Goal: Task Accomplishment & Management: Manage account settings

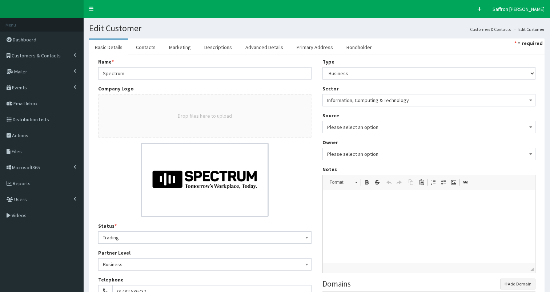
click at [39, 54] on span "Customers & Contacts" at bounding box center [36, 55] width 49 height 7
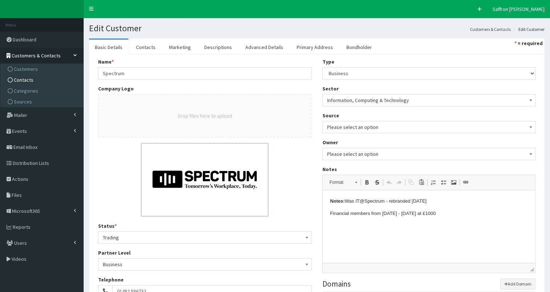
click at [23, 81] on span "Contacts" at bounding box center [24, 80] width 20 height 7
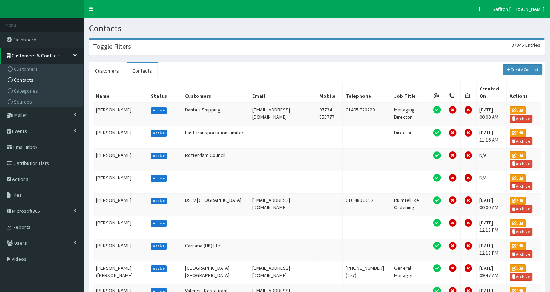
drag, startPoint x: 131, startPoint y: 49, endPoint x: 128, endPoint y: 52, distance: 3.9
click at [130, 51] on div "Toggle Filters 37845 Entries" at bounding box center [316, 47] width 455 height 15
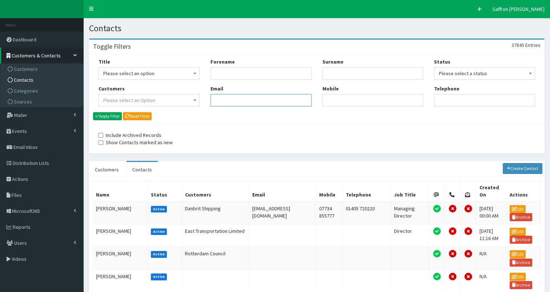
paste input "claire.farrow@hullcc.gov.uk"
type input "claire.farrow@hullcc.gov.uk"
click at [108, 118] on button "Apply Filter" at bounding box center [107, 116] width 29 height 8
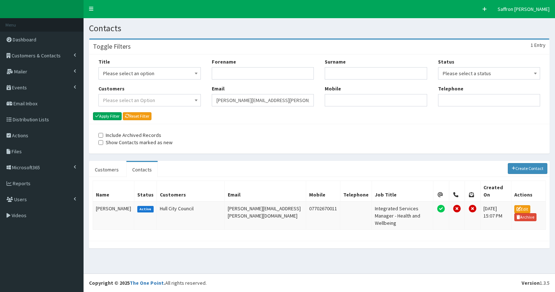
click at [180, 94] on div "Title Please select an option Mr Mrs Ms Miss Dr MP QC MBE MEP CBE" at bounding box center [319, 85] width 453 height 54
paste input "[PERSON_NAME][EMAIL_ADDRESS][PERSON_NAME][DOMAIN_NAME]"
type input "[PERSON_NAME][EMAIL_ADDRESS][PERSON_NAME][DOMAIN_NAME]"
click at [118, 113] on button "Apply Filter" at bounding box center [107, 116] width 29 height 8
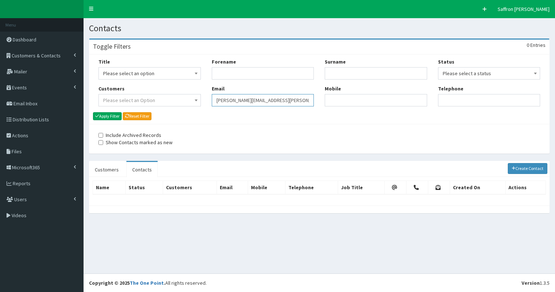
drag, startPoint x: 0, startPoint y: 0, endPoint x: 208, endPoint y: 93, distance: 228.1
click at [208, 93] on div "Forename Email catherine.shaddick@hullcc.gov.uk" at bounding box center [262, 85] width 113 height 54
paste input "maria.earles@hullcc.gov.uk"
type input "maria.earles@hullcc.gov.uk"
click at [109, 116] on button "Apply Filter" at bounding box center [107, 116] width 29 height 8
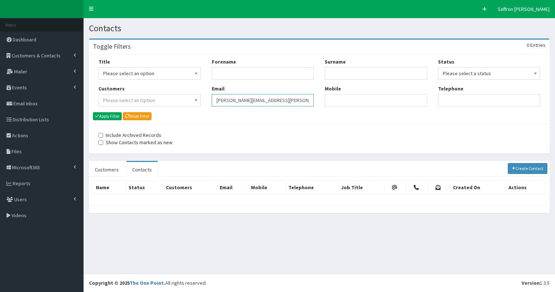
drag, startPoint x: 286, startPoint y: 100, endPoint x: 197, endPoint y: 93, distance: 90.1
click at [197, 93] on div "Title Please select an option Mr Mrs Ms Miss Dr MP QC MBE MEP CBE" at bounding box center [319, 85] width 453 height 54
paste input "[PERSON_NAME][EMAIL_ADDRESS][PERSON_NAME][DOMAIN_NAME]"
type input "denise.evans@northlincs.gov.uk"
click at [111, 116] on button "Apply Filter" at bounding box center [107, 116] width 29 height 8
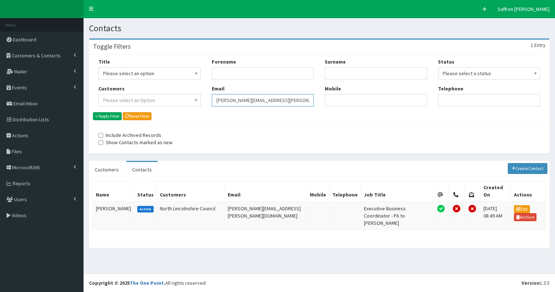
drag, startPoint x: 0, startPoint y: 0, endPoint x: 210, endPoint y: 102, distance: 233.1
click at [210, 102] on div "Forename Email denise.evans@northlincs.gov.uk" at bounding box center [262, 85] width 113 height 54
paste input "[PERSON_NAME][EMAIL_ADDRESS][PERSON_NAME][DOMAIN_NAME]"
type input "[PERSON_NAME][EMAIL_ADDRESS][PERSON_NAME][DOMAIN_NAME]"
click at [118, 113] on button "Apply Filter" at bounding box center [107, 116] width 29 height 8
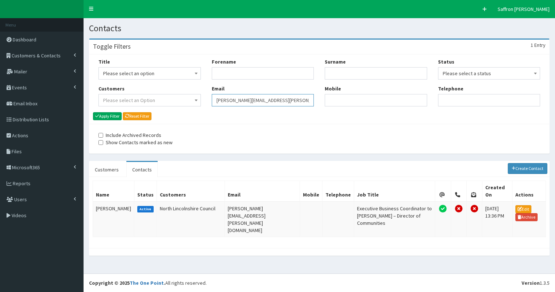
drag, startPoint x: 0, startPoint y: 0, endPoint x: 198, endPoint y: 87, distance: 216.1
click at [198, 87] on div "Title Please select an option Mr Mrs Ms Miss Dr MP QC MBE MEP CBE" at bounding box center [319, 85] width 453 height 54
paste input "[PERSON_NAME][EMAIL_ADDRESS][PERSON_NAME][DOMAIN_NAME]"
type input "[PERSON_NAME][EMAIL_ADDRESS][PERSON_NAME][DOMAIN_NAME]"
click at [114, 118] on button "Apply Filter" at bounding box center [107, 116] width 29 height 8
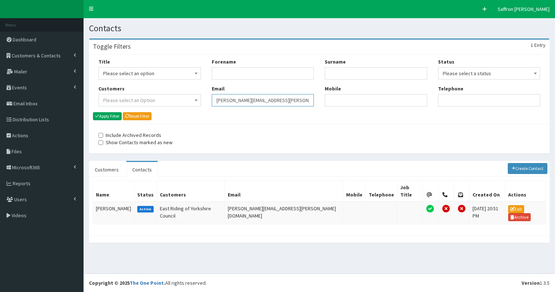
drag, startPoint x: 298, startPoint y: 102, endPoint x: 164, endPoint y: 99, distance: 133.8
click at [164, 99] on div "Title Please select an option Mr Mrs Ms Miss Dr MP QC MBE MEP CBE" at bounding box center [319, 85] width 453 height 54
paste input "erika.spight@eastriding.gov.uk"
type input "erika.spight@eastriding.gov.uk"
click at [114, 113] on button "Apply Filter" at bounding box center [107, 116] width 29 height 8
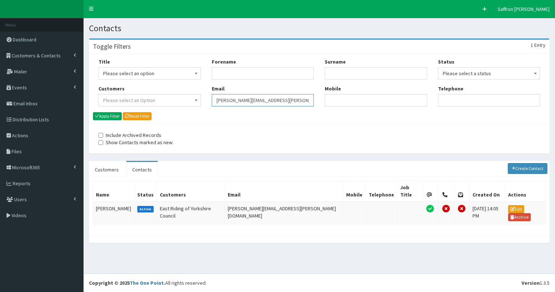
drag, startPoint x: 245, startPoint y: 101, endPoint x: 182, endPoint y: 92, distance: 63.8
click at [182, 92] on div "Title Please select an option Mr Mrs Ms Miss Dr MP QC MBE MEP CBE" at bounding box center [319, 85] width 453 height 54
paste input "[PERSON_NAME][EMAIL_ADDRESS][DOMAIN_NAME]"
type input "[PERSON_NAME][EMAIL_ADDRESS][DOMAIN_NAME]"
click at [105, 116] on button "Apply Filter" at bounding box center [107, 116] width 29 height 8
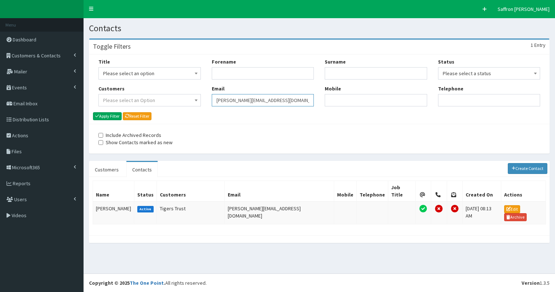
drag, startPoint x: 267, startPoint y: 100, endPoint x: 198, endPoint y: 99, distance: 69.4
click at [198, 99] on div "Title Please select an option Mr Mrs Ms Miss Dr MP QC MBE MEP CBE" at bounding box center [319, 85] width 453 height 54
paste input "[EMAIL_ADDRESS][PERSON_NAME][DOMAIN_NAME]"
type input "[EMAIL_ADDRESS][PERSON_NAME][DOMAIN_NAME]"
click at [119, 117] on button "Apply Filter" at bounding box center [107, 116] width 29 height 8
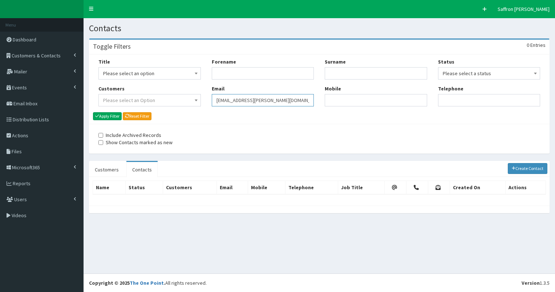
drag, startPoint x: 0, startPoint y: 0, endPoint x: 204, endPoint y: 97, distance: 225.5
click at [204, 97] on div "Title Please select an option Mr Mrs Ms Miss Dr MP QC MBE MEP CBE" at bounding box center [319, 85] width 453 height 54
paste input "[PERSON_NAME][EMAIL_ADDRESS][PERSON_NAME][DOMAIN_NAME]"
type input "[PERSON_NAME][EMAIL_ADDRESS][PERSON_NAME][DOMAIN_NAME]"
click at [112, 117] on button "Apply Filter" at bounding box center [107, 116] width 29 height 8
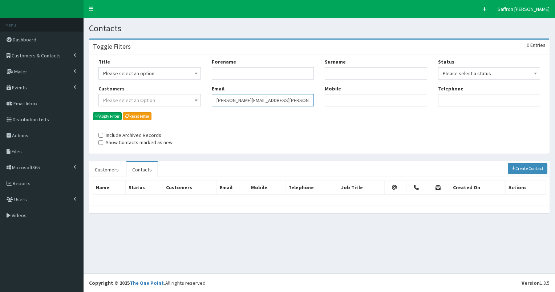
drag, startPoint x: 299, startPoint y: 100, endPoint x: 213, endPoint y: 102, distance: 86.2
click at [212, 102] on input "sarah.thomson@eastriding.gov.uk" at bounding box center [263, 100] width 102 height 12
paste input "[EMAIL_ADDRESS][DOMAIN_NAME]"
type input "[EMAIL_ADDRESS][DOMAIN_NAME]"
click at [108, 115] on button "Apply Filter" at bounding box center [107, 116] width 29 height 8
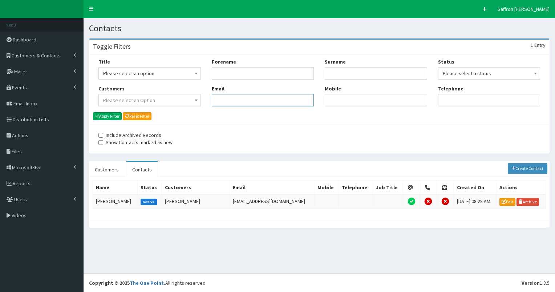
drag, startPoint x: 0, startPoint y: 0, endPoint x: 205, endPoint y: 102, distance: 229.3
click at [205, 102] on div "Title Please select an option Mr Mrs Ms Miss Dr MP QC MBE MEP CBE" at bounding box center [319, 85] width 453 height 54
paste input "[PERSON_NAME][EMAIL_ADDRESS][PERSON_NAME][DOMAIN_NAME]"
type input "[PERSON_NAME][EMAIL_ADDRESS][PERSON_NAME][DOMAIN_NAME]"
click at [107, 118] on button "Apply Filter" at bounding box center [107, 116] width 29 height 8
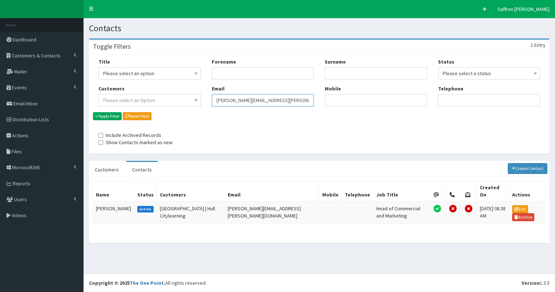
drag, startPoint x: 244, startPoint y: 98, endPoint x: 187, endPoint y: 96, distance: 57.5
click at [187, 96] on div "Title Please select an option Mr Mrs Ms Miss Dr MP QC MBE MEP CBE" at bounding box center [319, 85] width 453 height 54
paste input "[PERSON_NAME][EMAIL_ADDRESS][PERSON_NAME][DOMAIN_NAME]"
type input "[PERSON_NAME][EMAIL_ADDRESS][PERSON_NAME][DOMAIN_NAME]"
click at [117, 116] on button "Apply Filter" at bounding box center [107, 116] width 29 height 8
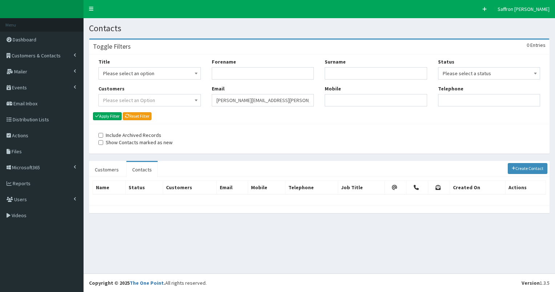
click at [192, 103] on div "Title Please select an option Mr Mrs Ms Miss Dr MP QC MBE MEP CBE" at bounding box center [319, 85] width 453 height 54
drag, startPoint x: 224, startPoint y: 93, endPoint x: 220, endPoint y: 101, distance: 9.4
paste input "Claire.Lee@Hull-College.ac.uk"
type input "Claire.Lee@Hull-College.ac.uk"
click at [112, 114] on button "Apply Filter" at bounding box center [107, 116] width 29 height 8
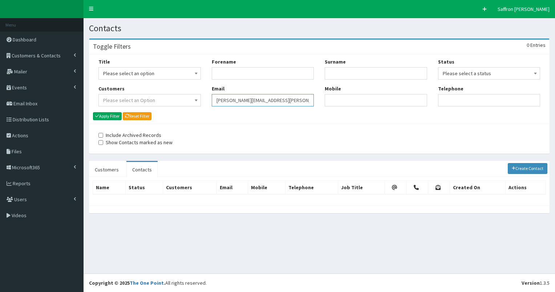
drag, startPoint x: 0, startPoint y: 0, endPoint x: 194, endPoint y: 97, distance: 217.1
click at [194, 97] on div "Title Please select an option Mr Mrs Ms Miss Dr MP QC MBE MEP CBE" at bounding box center [319, 85] width 453 height 54
paste input "[PERSON_NAME][EMAIL_ADDRESS][PERSON_NAME][DOMAIN_NAME]"
type input "[PERSON_NAME][EMAIL_ADDRESS][PERSON_NAME][DOMAIN_NAME]"
click at [103, 116] on button "Apply Filter" at bounding box center [107, 116] width 29 height 8
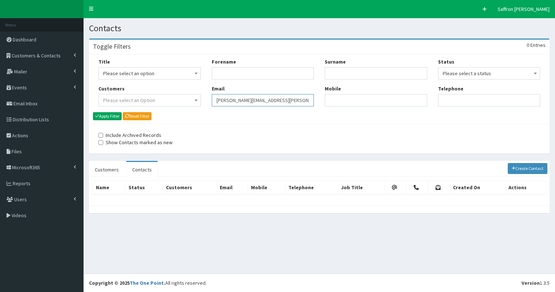
drag, startPoint x: 0, startPoint y: 0, endPoint x: 211, endPoint y: 92, distance: 229.8
click at [211, 92] on div "Forename Email [PERSON_NAME][EMAIL_ADDRESS][PERSON_NAME][DOMAIN_NAME]" at bounding box center [262, 85] width 113 height 54
paste input "[PERSON_NAME][EMAIL_ADDRESS][PERSON_NAME][DOMAIN_NAME]"
type input "[PERSON_NAME][EMAIL_ADDRESS][PERSON_NAME][DOMAIN_NAME]"
click at [115, 117] on button "Apply Filter" at bounding box center [107, 116] width 29 height 8
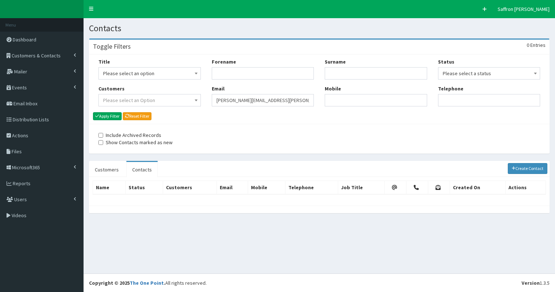
click at [218, 100] on input "[PERSON_NAME][EMAIL_ADDRESS][PERSON_NAME][DOMAIN_NAME]" at bounding box center [263, 100] width 102 height 12
type input "S"
paste input "[PERSON_NAME][EMAIL_ADDRESS][PERSON_NAME][DOMAIN_NAME]"
type input "[PERSON_NAME][EMAIL_ADDRESS][PERSON_NAME][DOMAIN_NAME]"
click at [101, 120] on div "Title Please select an option Mr Mrs Ms Miss Dr MP QC MBE MEP CBE Cllr Professo…" at bounding box center [319, 89] width 460 height 69
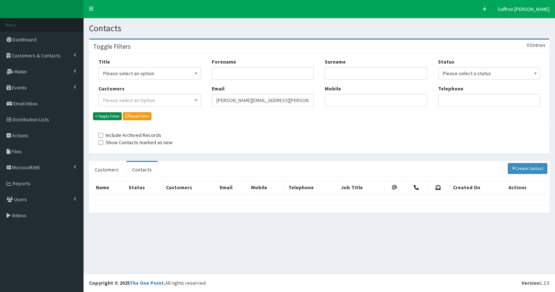
click at [108, 117] on button "Apply Filter" at bounding box center [107, 116] width 29 height 8
drag, startPoint x: 0, startPoint y: 0, endPoint x: 177, endPoint y: 87, distance: 197.0
click at [177, 87] on div "Title Please select an option Mr Mrs Ms Miss Dr MP QC MBE MEP CBE" at bounding box center [319, 85] width 453 height 54
paste input "roshan.gore-samad@abports.co.uk"
type input "roshan.gore-samad@abports.co.uk"
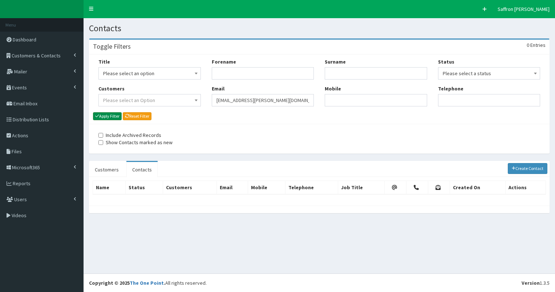
click at [114, 114] on button "Apply Filter" at bounding box center [107, 116] width 29 height 8
drag, startPoint x: 288, startPoint y: 101, endPoint x: 218, endPoint y: 105, distance: 70.3
click at [208, 96] on div "Forename Email roshan.gore-samad@abports.co.uk" at bounding box center [262, 85] width 113 height 54
paste input "Hollie.Woodcock@kcom.com"
type input "Hollie.Woodcock@kcom.com"
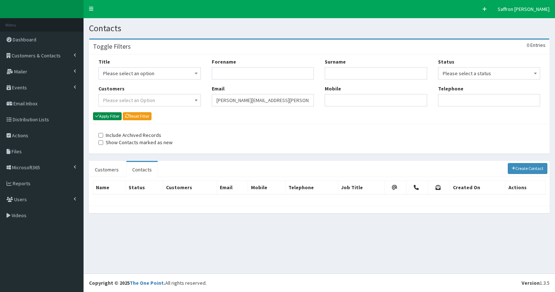
click at [106, 114] on button "Apply Filter" at bounding box center [107, 116] width 29 height 8
drag, startPoint x: 0, startPoint y: 0, endPoint x: 206, endPoint y: 100, distance: 228.5
click at [206, 100] on div "Title Please select an option Mr Mrs Ms Miss Dr MP QC MBE MEP CBE" at bounding box center [319, 85] width 453 height 54
drag, startPoint x: 239, startPoint y: 90, endPoint x: 229, endPoint y: 101, distance: 14.4
paste input "ryan.hardy@kcom.com"
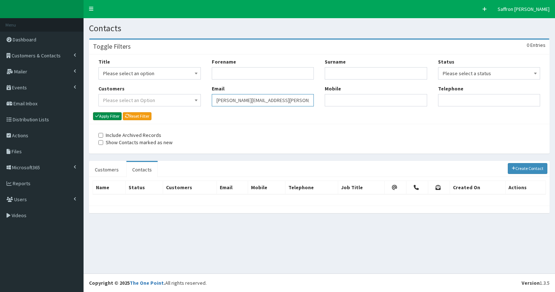
type input "ryan.hardy@kcom.com"
click at [112, 116] on button "Apply Filter" at bounding box center [107, 116] width 29 height 8
click at [208, 99] on div "Forename Email ryan.hardy@kcom.com" at bounding box center [262, 85] width 113 height 54
drag, startPoint x: 235, startPoint y: 94, endPoint x: 226, endPoint y: 97, distance: 9.4
paste input "Kevin.Cunnick@hulltrains.co.uk"
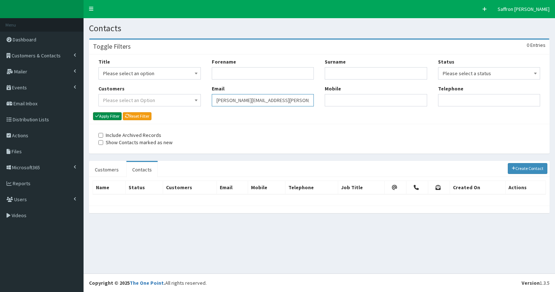
type input "Kevin.Cunnick@hulltrains.co.uk"
click at [106, 115] on button "Apply Filter" at bounding box center [107, 116] width 29 height 8
drag, startPoint x: 0, startPoint y: 0, endPoint x: 186, endPoint y: 100, distance: 211.4
click at [186, 100] on div "Title Please select an option Mr Mrs Ms Miss Dr MP QC MBE MEP CBE" at bounding box center [319, 85] width 453 height 54
paste input "[EMAIL_ADDRESS][DOMAIN_NAME]"
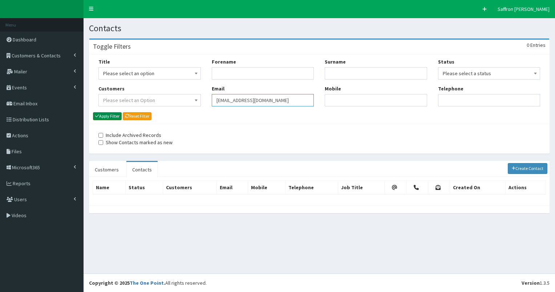
type input "[EMAIL_ADDRESS][DOMAIN_NAME]"
drag, startPoint x: 114, startPoint y: 116, endPoint x: 125, endPoint y: 118, distance: 11.0
click at [114, 116] on button "Apply Filter" at bounding box center [107, 116] width 29 height 8
drag, startPoint x: 273, startPoint y: 97, endPoint x: 184, endPoint y: 96, distance: 89.1
click at [184, 96] on div "Title Please select an option Mr Mrs Ms Miss Dr MP QC MBE MEP CBE" at bounding box center [319, 85] width 453 height 54
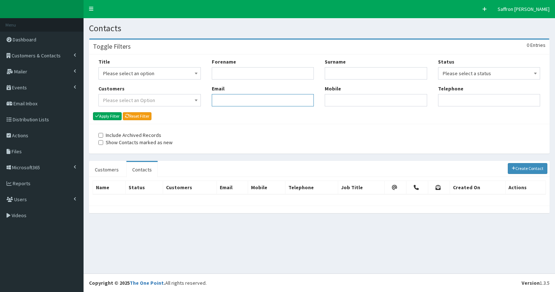
paste input "[PERSON_NAME][EMAIL_ADDRESS][PERSON_NAME][DOMAIN_NAME]"
type input "[PERSON_NAME][EMAIL_ADDRESS][PERSON_NAME][DOMAIN_NAME]"
click at [108, 118] on button "Apply Filter" at bounding box center [107, 116] width 29 height 8
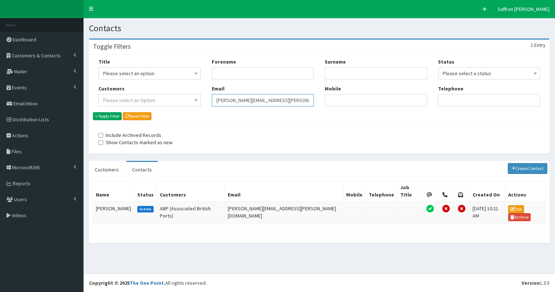
drag, startPoint x: 0, startPoint y: 0, endPoint x: 191, endPoint y: 101, distance: 216.1
click at [191, 101] on div "Title Please select an option Mr Mrs Ms Miss Dr MP QC MBE MEP CBE" at bounding box center [319, 85] width 453 height 54
paste input "[PERSON_NAME][EMAIL_ADDRESS][PERSON_NAME][DOMAIN_NAME]"
type input "adam.powis@abports.co.uk"
click at [113, 119] on button "Apply Filter" at bounding box center [107, 116] width 29 height 8
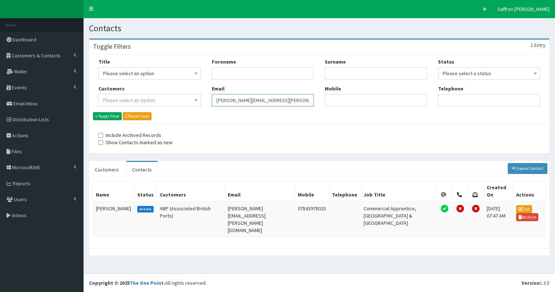
drag, startPoint x: 0, startPoint y: 0, endPoint x: 190, endPoint y: 98, distance: 214.4
click at [190, 98] on div "Title Please select an option Mr Mrs Ms Miss Dr MP QC MBE MEP CBE" at bounding box center [319, 85] width 453 height 54
paste input "k.philipson@HEYBusinessGrowthSkillsHub.com"
type input "k.philipson@HEYBusinessGrowthSkillsHub.com"
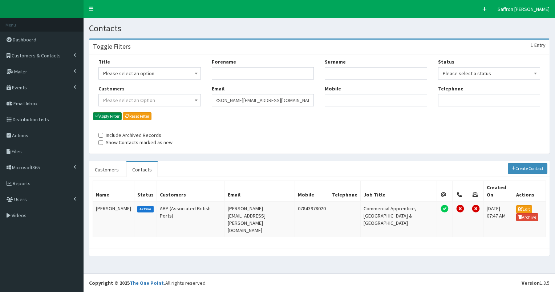
click at [118, 117] on button "Apply Filter" at bounding box center [107, 116] width 29 height 8
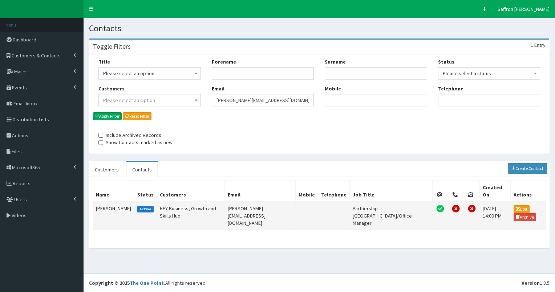
click at [104, 202] on td "[PERSON_NAME]" at bounding box center [113, 216] width 41 height 28
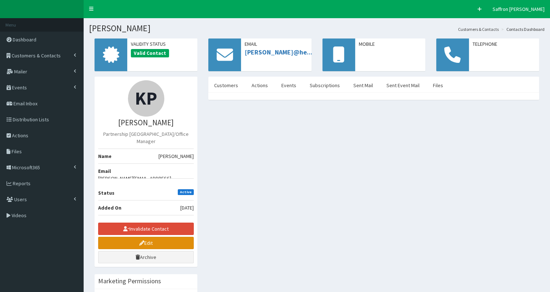
drag, startPoint x: 0, startPoint y: 0, endPoint x: 146, endPoint y: 229, distance: 271.8
click at [146, 237] on link "Edit" at bounding box center [146, 243] width 96 height 12
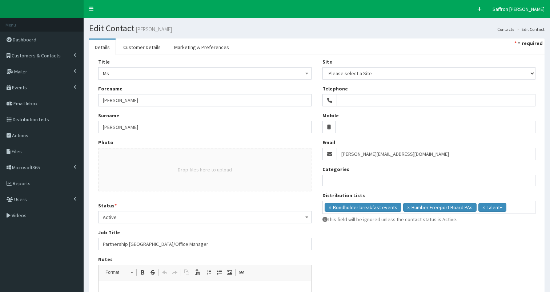
select select
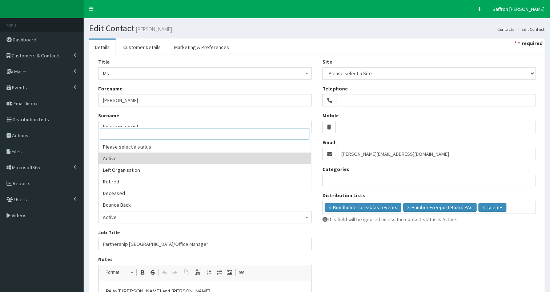
click at [141, 219] on span "Active" at bounding box center [205, 217] width 204 height 10
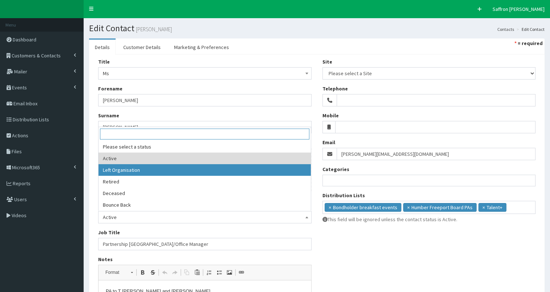
select select "2"
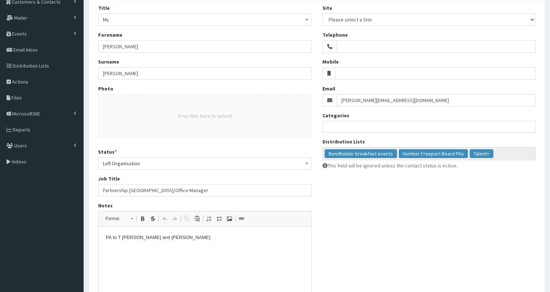
scroll to position [109, 0]
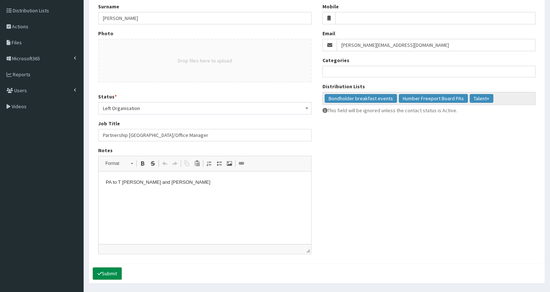
click at [109, 272] on button "Submit" at bounding box center [107, 273] width 29 height 12
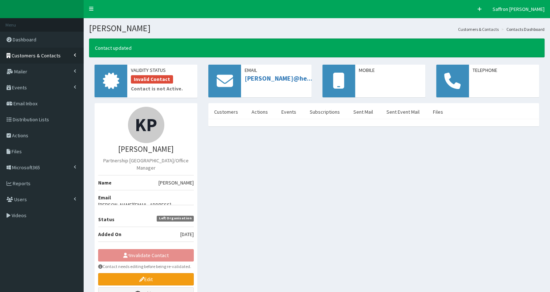
click at [48, 51] on link "Customers & Contacts" at bounding box center [42, 56] width 84 height 16
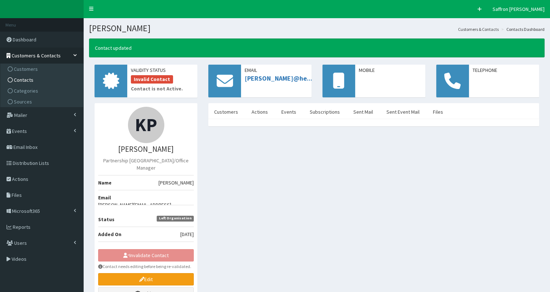
click at [27, 79] on span "Contacts" at bounding box center [24, 80] width 20 height 7
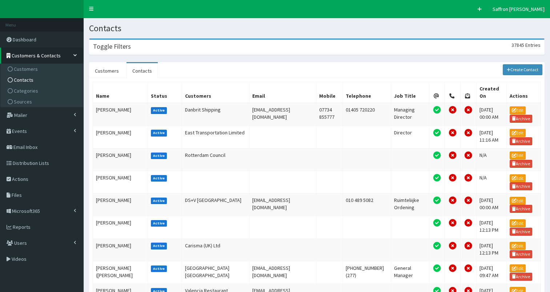
click at [204, 51] on div "Toggle Filters 37845 Entries" at bounding box center [316, 47] width 455 height 15
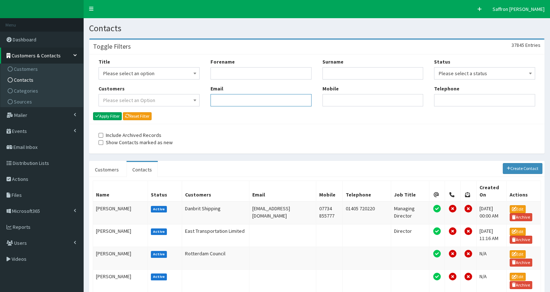
paste input "jenya.sattarova@hullcc.co.uk or"
type input "jenya.sattarova@hullcc.co.uk"
click at [93, 112] on button "Apply Filter" at bounding box center [107, 116] width 29 height 8
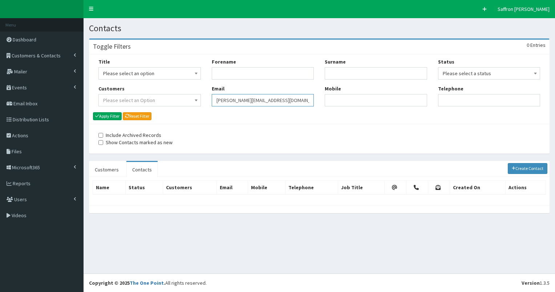
drag, startPoint x: 0, startPoint y: 0, endPoint x: 194, endPoint y: 98, distance: 217.2
click at [194, 98] on div "Title Please select an option Mr Mrs Ms Miss Dr MP QC MBE MEP CBE" at bounding box center [319, 85] width 453 height 54
click at [16, 34] on link "Dashboard" at bounding box center [42, 40] width 84 height 16
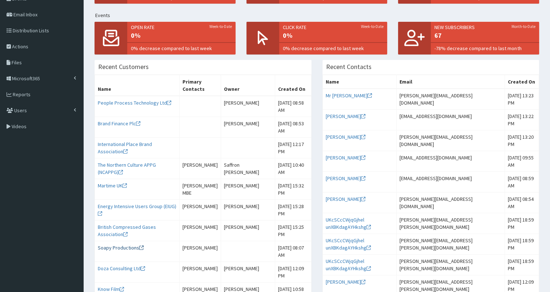
scroll to position [145, 0]
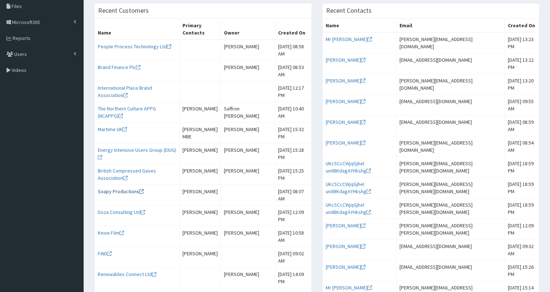
click at [129, 195] on link "Soapy Productions" at bounding box center [121, 191] width 46 height 7
click at [123, 106] on link "The Northern Culture APPG (NCAPPG)" at bounding box center [127, 112] width 58 height 14
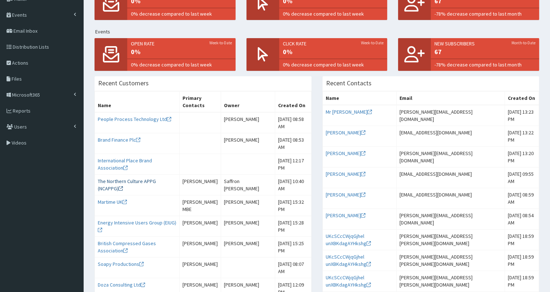
scroll to position [0, 0]
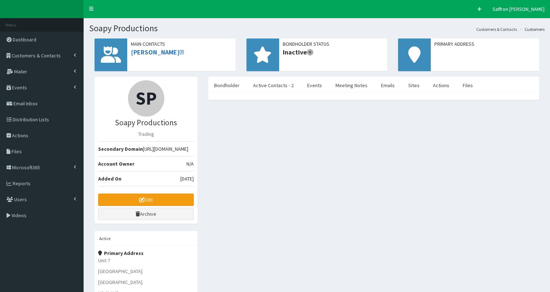
select select "50"
click at [267, 91] on link "Active Contacts - 2" at bounding box center [273, 85] width 52 height 15
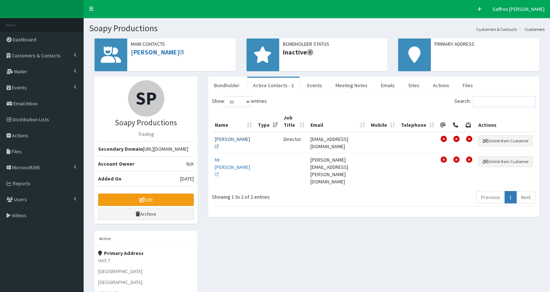
click at [225, 138] on link "Mr Simon" at bounding box center [232, 143] width 35 height 14
click at [224, 165] on link "Mr David Wood" at bounding box center [232, 167] width 35 height 21
click at [222, 137] on link "Mr Simon" at bounding box center [232, 143] width 35 height 14
click at [222, 157] on link "Mr David Wood" at bounding box center [232, 167] width 35 height 21
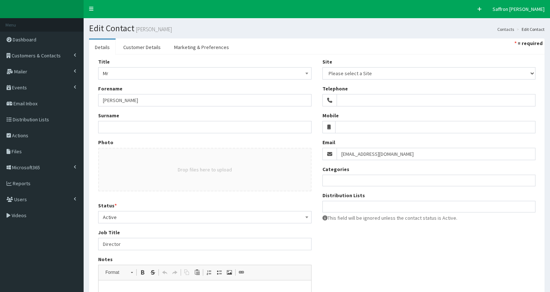
select select
click at [141, 44] on link "Customer Details" at bounding box center [141, 47] width 49 height 15
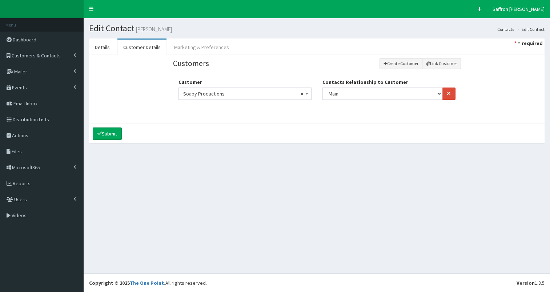
click at [189, 44] on link "Marketing & Preferences" at bounding box center [201, 47] width 67 height 15
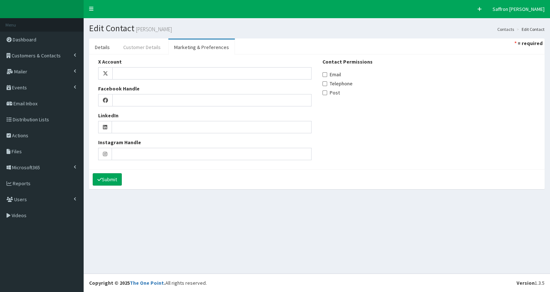
click at [126, 46] on link "Customer Details" at bounding box center [141, 47] width 49 height 15
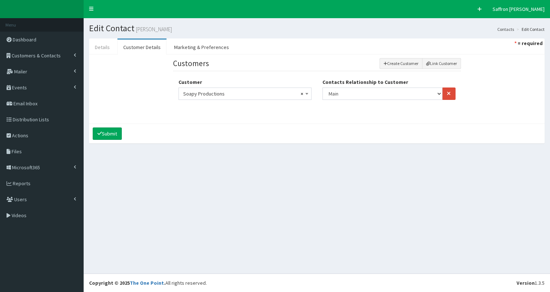
click at [101, 47] on link "Details" at bounding box center [102, 47] width 27 height 15
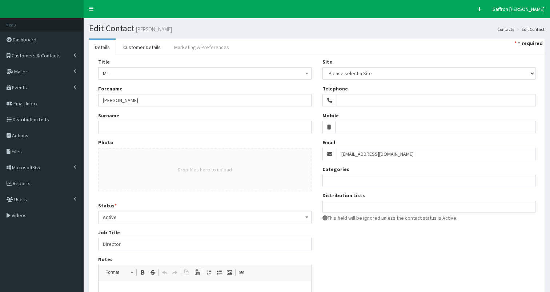
click at [204, 46] on link "Marketing & Preferences" at bounding box center [201, 47] width 67 height 15
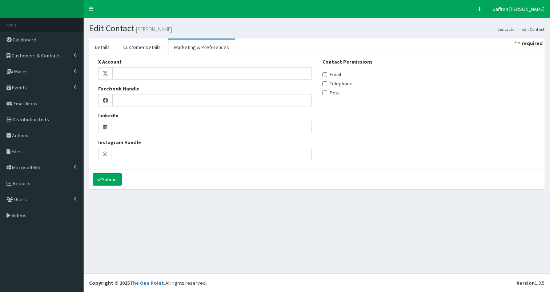
select select
click at [92, 38] on section "Details Customer Details Marketing & Preferences * = required Title Please sele…" at bounding box center [317, 117] width 466 height 169
click at [108, 46] on link "Details" at bounding box center [102, 47] width 27 height 15
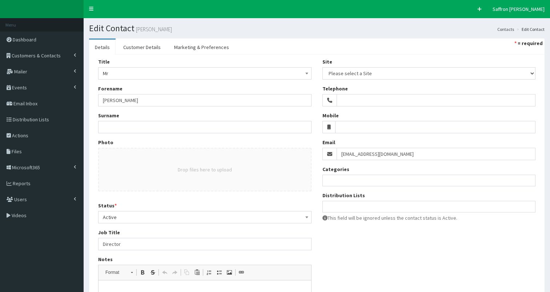
select select
click at [140, 45] on link "Customer Details" at bounding box center [141, 47] width 49 height 15
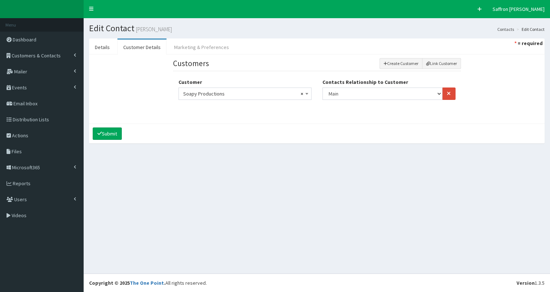
click at [184, 44] on link "Marketing & Preferences" at bounding box center [201, 47] width 67 height 15
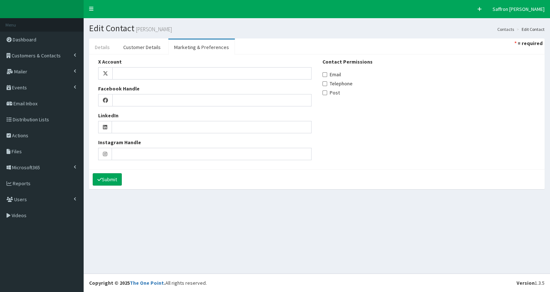
click at [106, 47] on link "Details" at bounding box center [102, 47] width 27 height 15
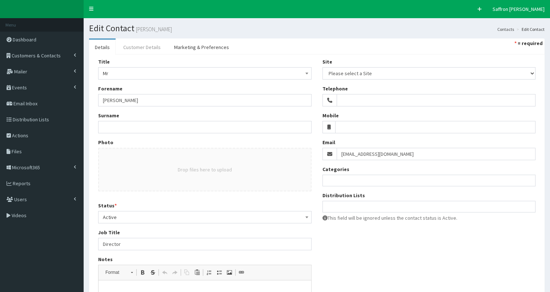
click at [152, 44] on link "Customer Details" at bounding box center [141, 47] width 49 height 15
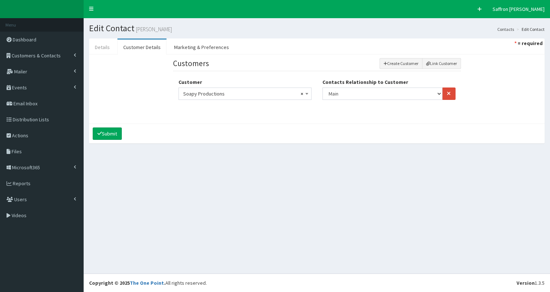
click at [101, 49] on link "Details" at bounding box center [102, 47] width 27 height 15
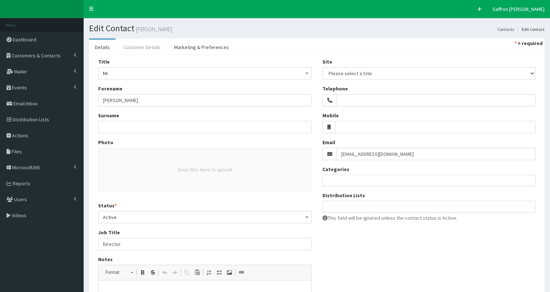
click at [144, 45] on link "Customer Details" at bounding box center [141, 47] width 49 height 15
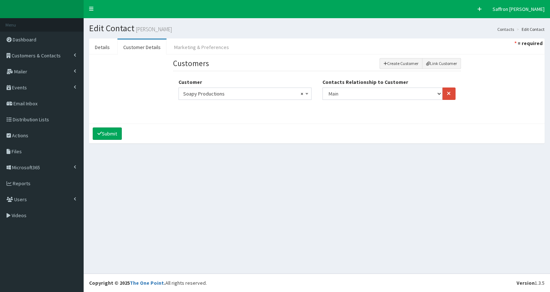
click at [196, 44] on link "Marketing & Preferences" at bounding box center [201, 47] width 67 height 15
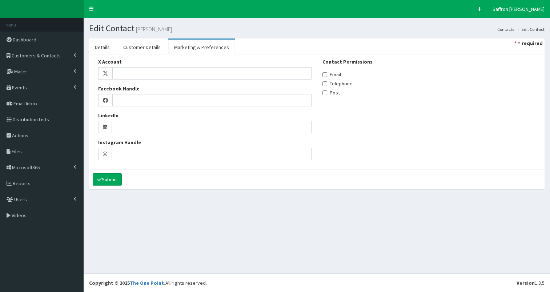
select select
click at [106, 45] on link "Details" at bounding box center [102, 47] width 27 height 15
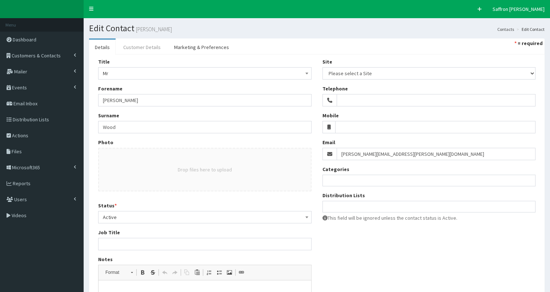
click at [140, 44] on link "Customer Details" at bounding box center [141, 47] width 49 height 15
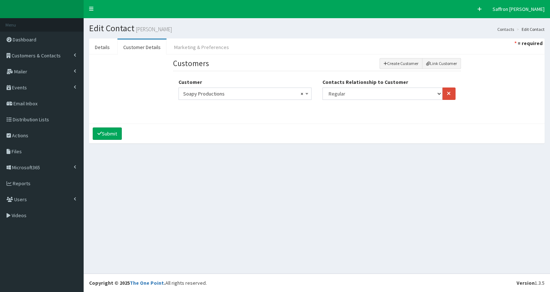
click at [208, 47] on link "Marketing & Preferences" at bounding box center [201, 47] width 67 height 15
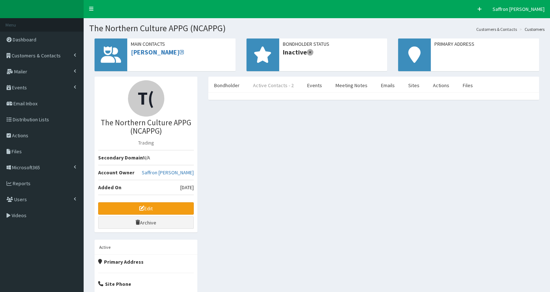
click at [281, 81] on link "Active Contacts - 2" at bounding box center [273, 85] width 52 height 15
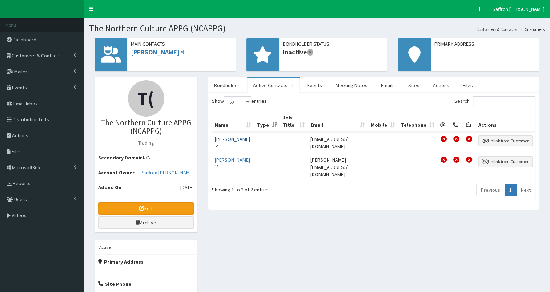
click at [221, 136] on link "Ms Charlotte Burchill" at bounding box center [232, 143] width 35 height 14
click at [227, 158] on link "Ms Gill Morris" at bounding box center [232, 164] width 35 height 14
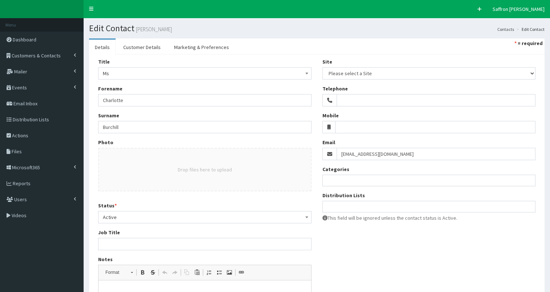
select select
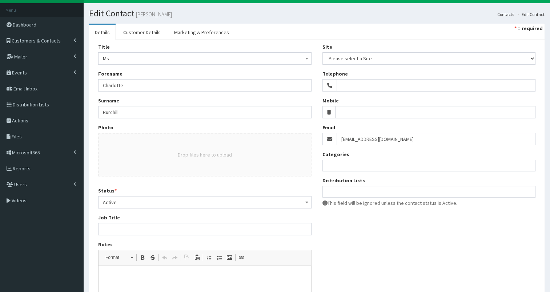
scroll to position [12, 0]
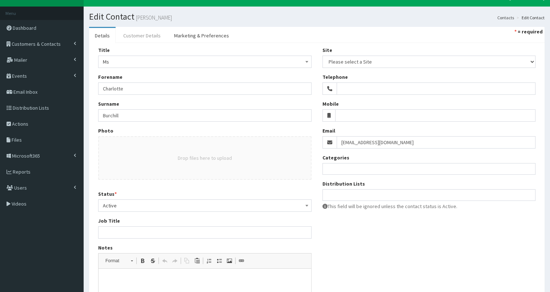
click at [150, 32] on link "Customer Details" at bounding box center [141, 35] width 49 height 15
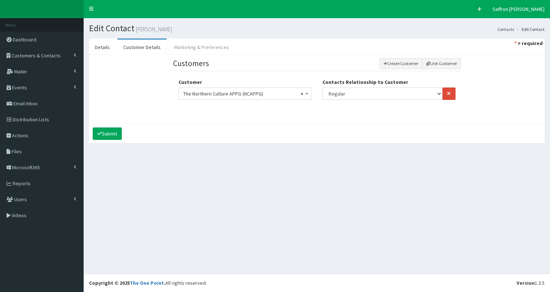
click at [198, 44] on link "Marketing & Preferences" at bounding box center [201, 47] width 67 height 15
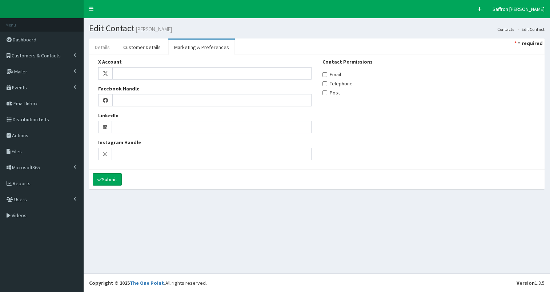
click at [102, 48] on link "Details" at bounding box center [102, 47] width 27 height 15
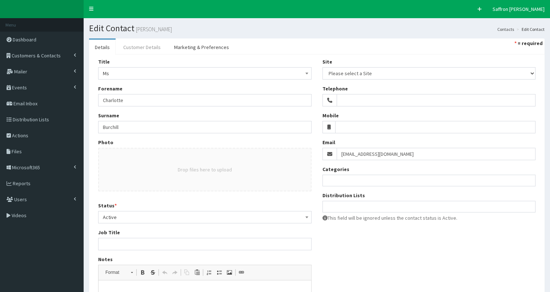
click at [141, 46] on link "Customer Details" at bounding box center [141, 47] width 49 height 15
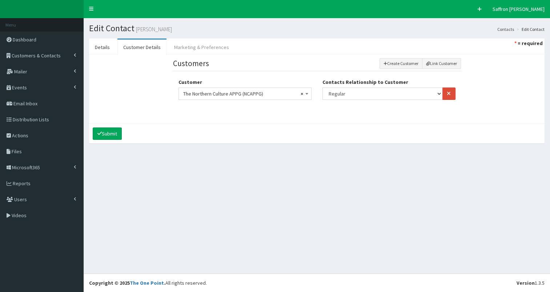
click at [188, 45] on link "Marketing & Preferences" at bounding box center [201, 47] width 67 height 15
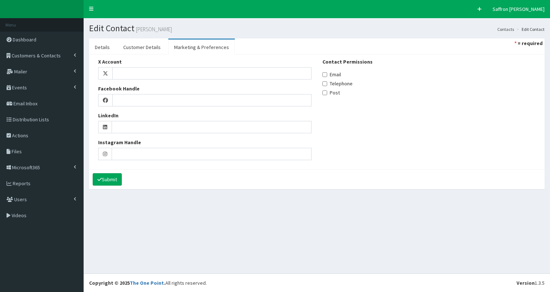
select select
click at [94, 52] on link "Details" at bounding box center [102, 47] width 27 height 15
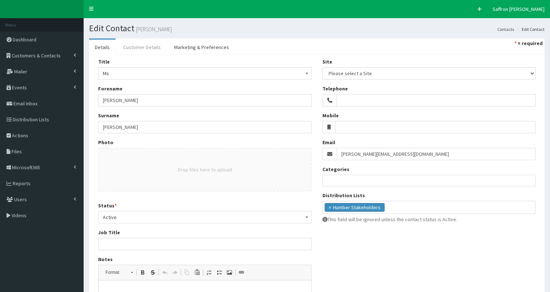
click at [144, 45] on link "Customer Details" at bounding box center [141, 47] width 49 height 15
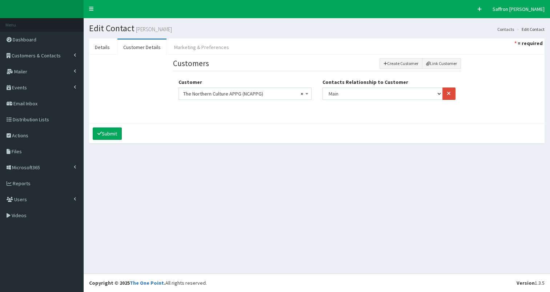
click at [200, 45] on link "Marketing & Preferences" at bounding box center [201, 47] width 67 height 15
